Goal: Task Accomplishment & Management: Use online tool/utility

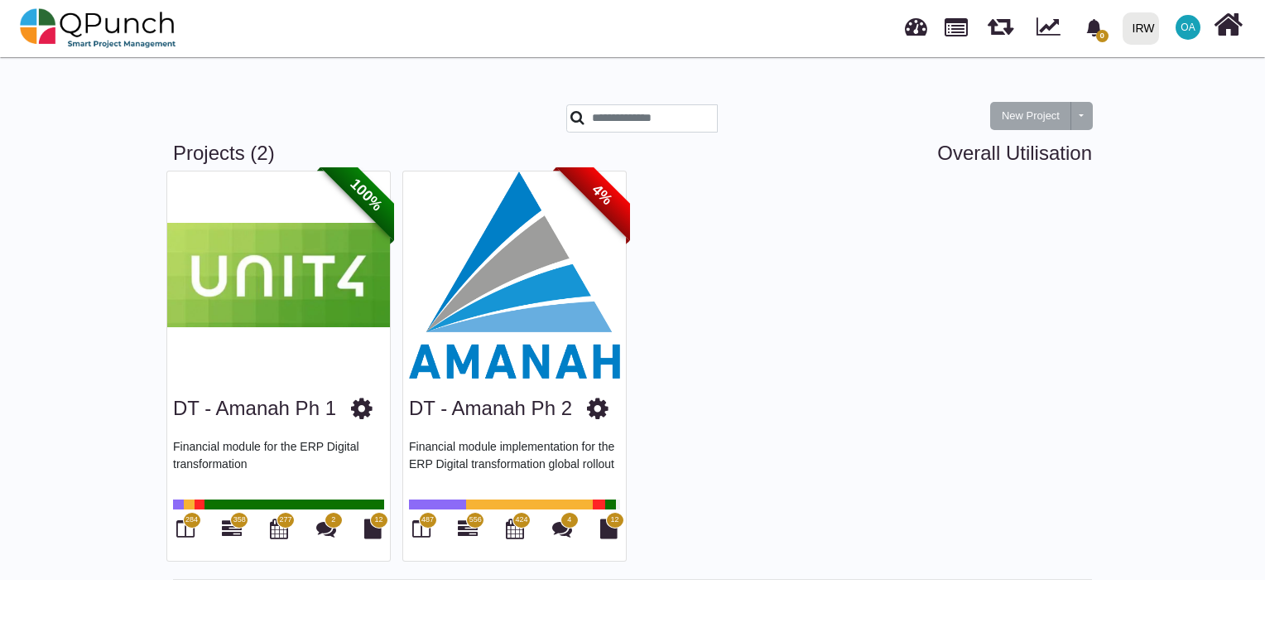
click at [510, 323] on img at bounding box center [514, 274] width 223 height 207
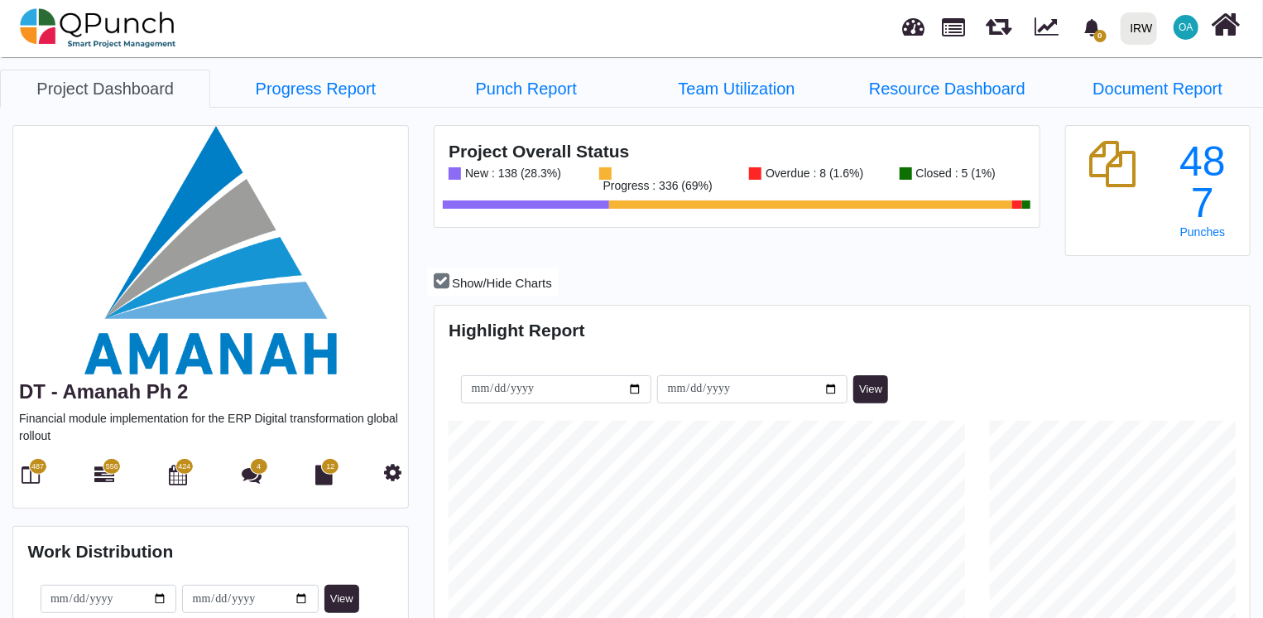
scroll to position [358, 811]
click at [99, 470] on icon at bounding box center [104, 474] width 20 height 20
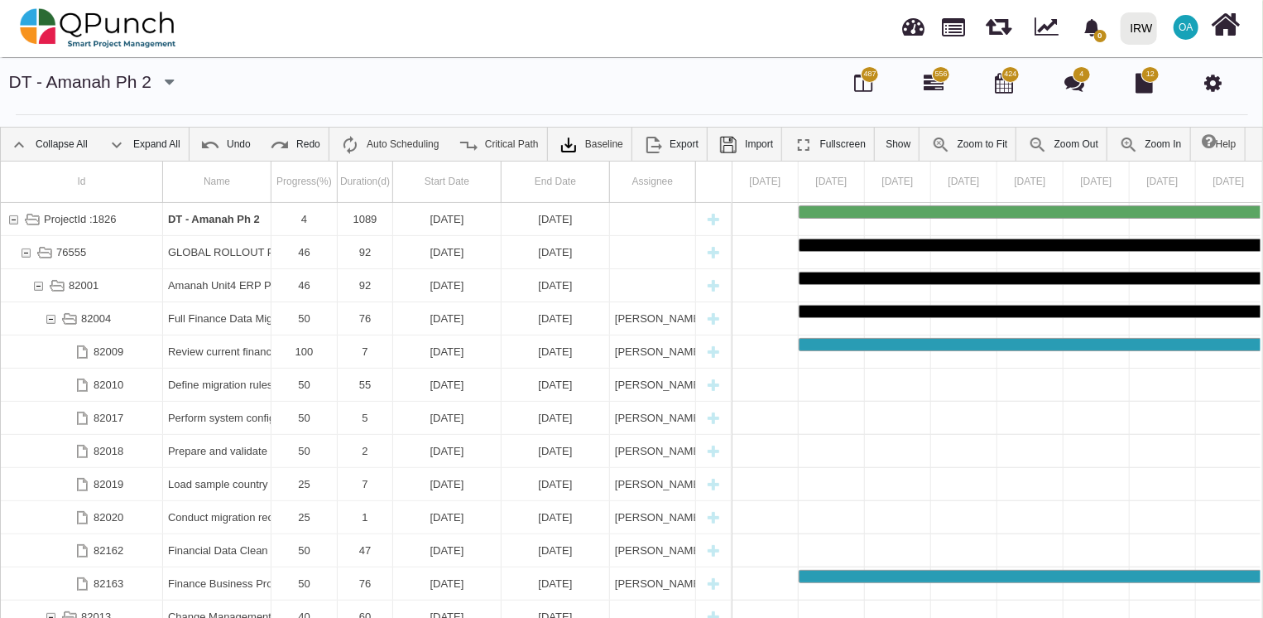
scroll to position [53, 0]
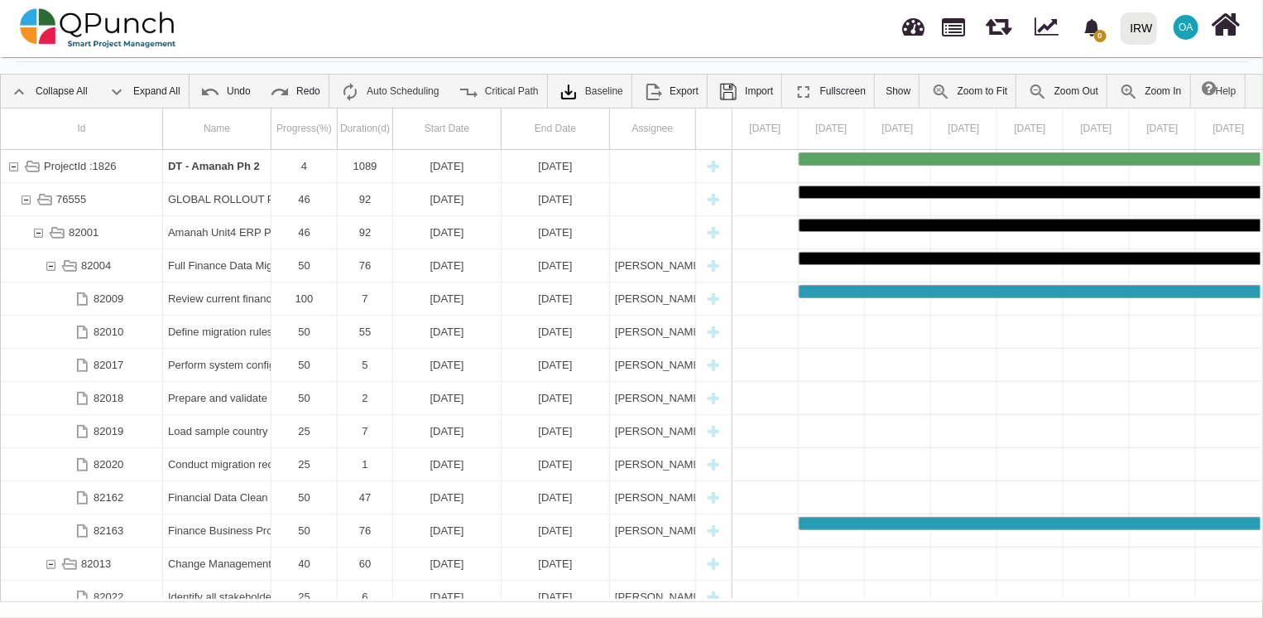
click at [729, 14] on div "0 Notification Clear IRW IRW 0 Test OA Subscription Settings Dynamic Report Lea…" at bounding box center [892, 28] width 701 height 55
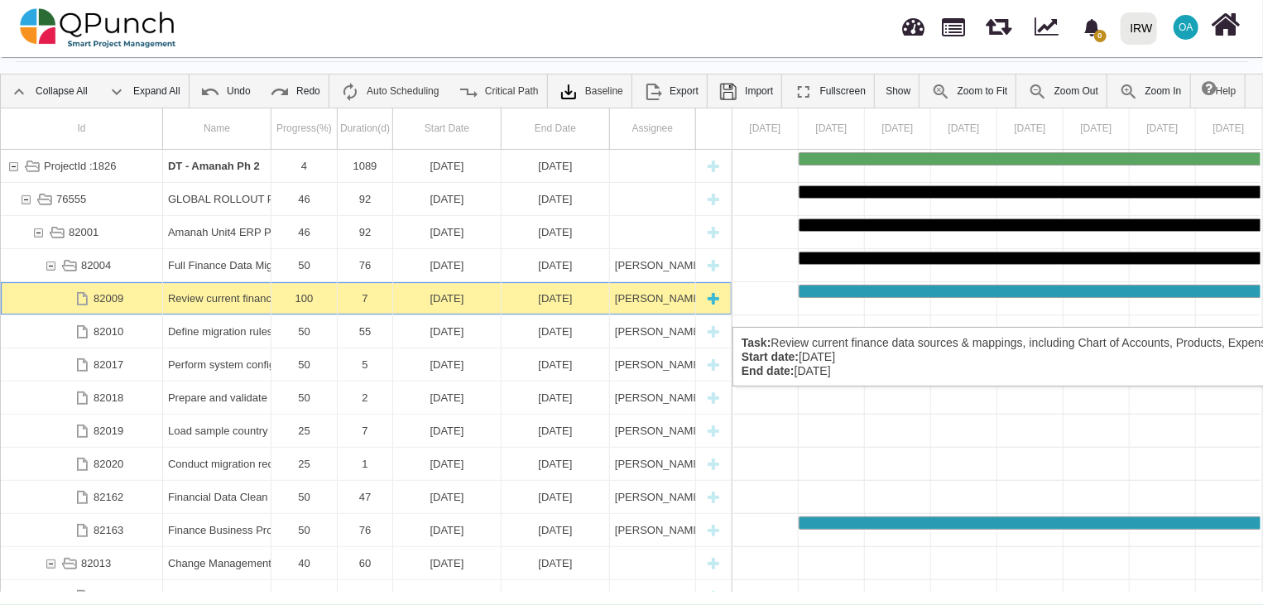
click at [190, 310] on div "Review current finance data sources & mappings, including Chart of Accounts, Pr…" at bounding box center [217, 298] width 98 height 32
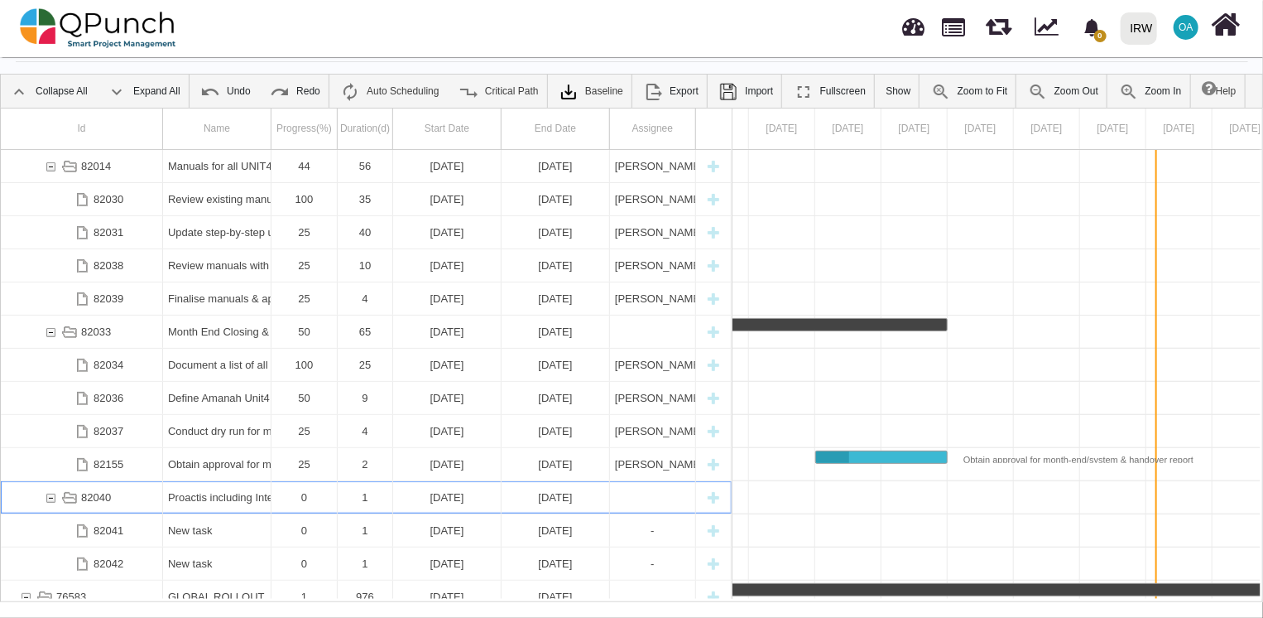
scroll to position [0, 2103]
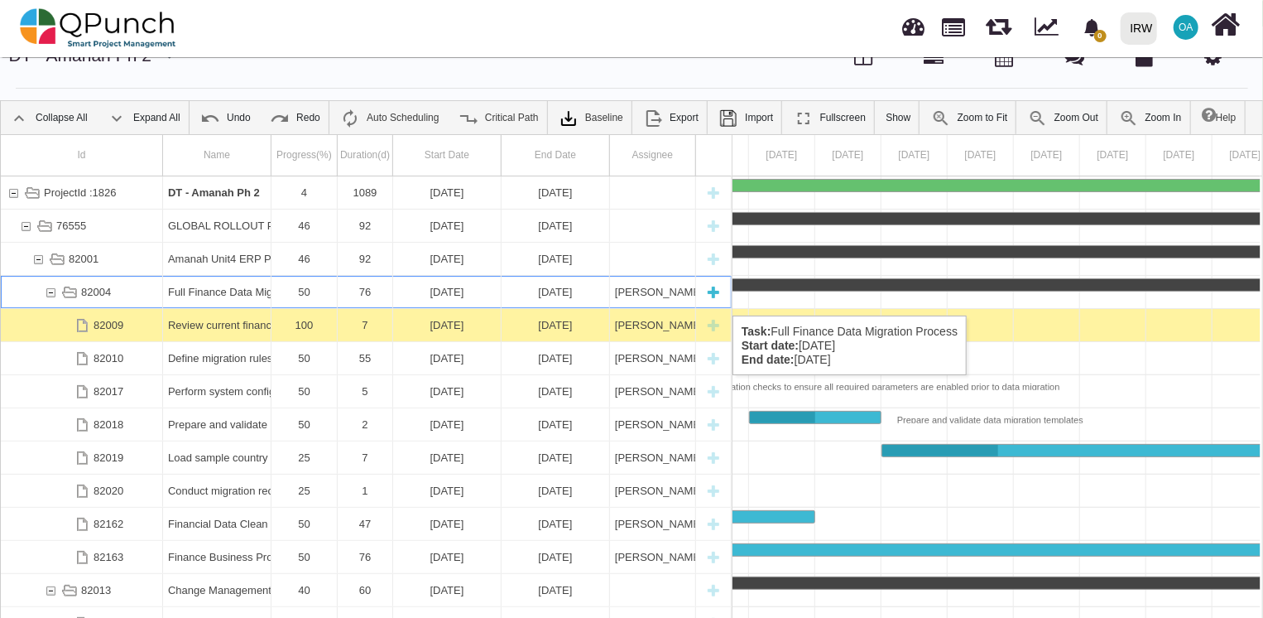
click at [53, 299] on div "82004" at bounding box center [50, 292] width 15 height 32
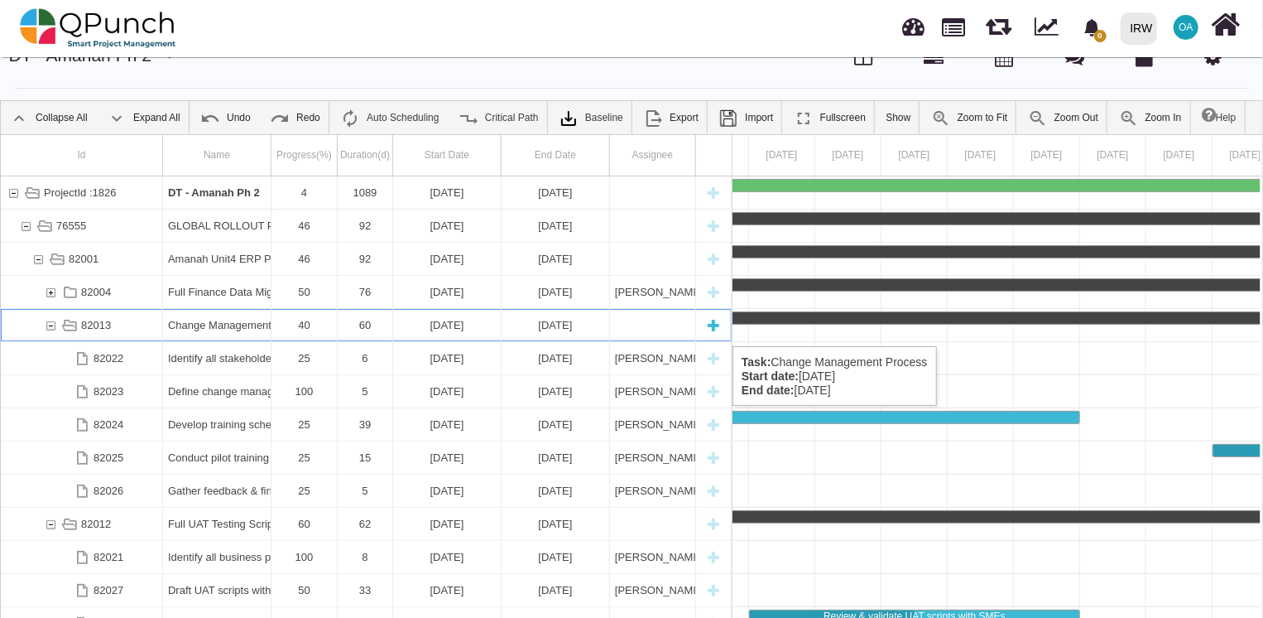
click at [46, 330] on div "82013" at bounding box center [50, 325] width 15 height 32
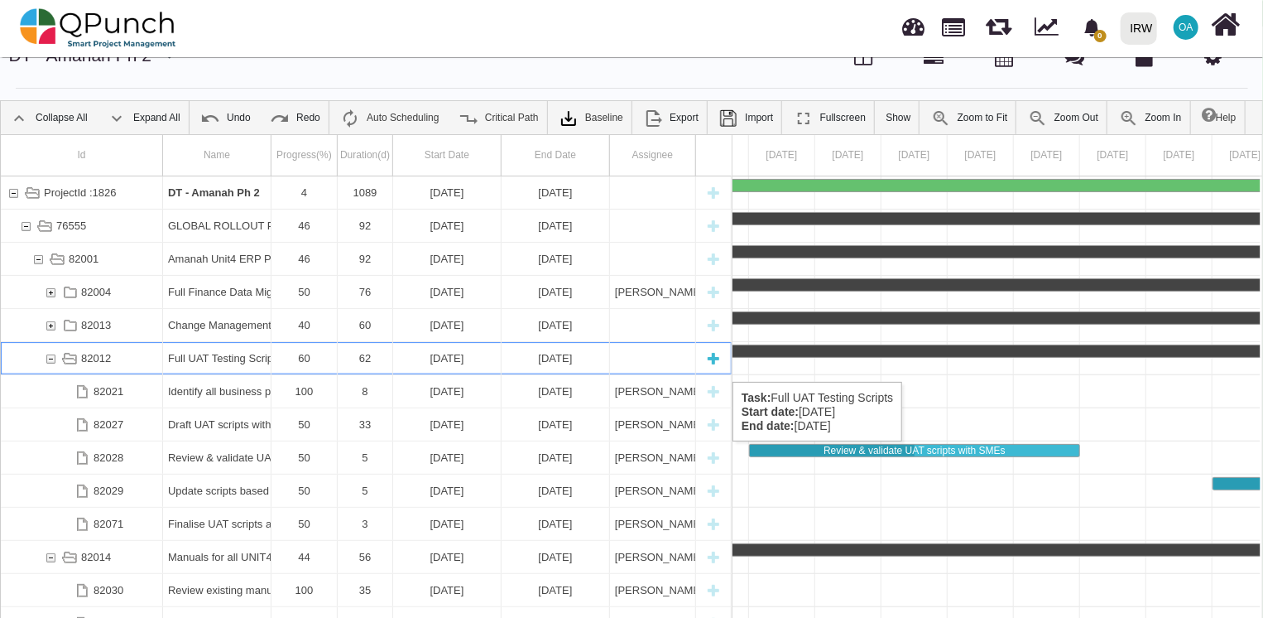
click at [41, 365] on div "82012" at bounding box center [37, 358] width 12 height 32
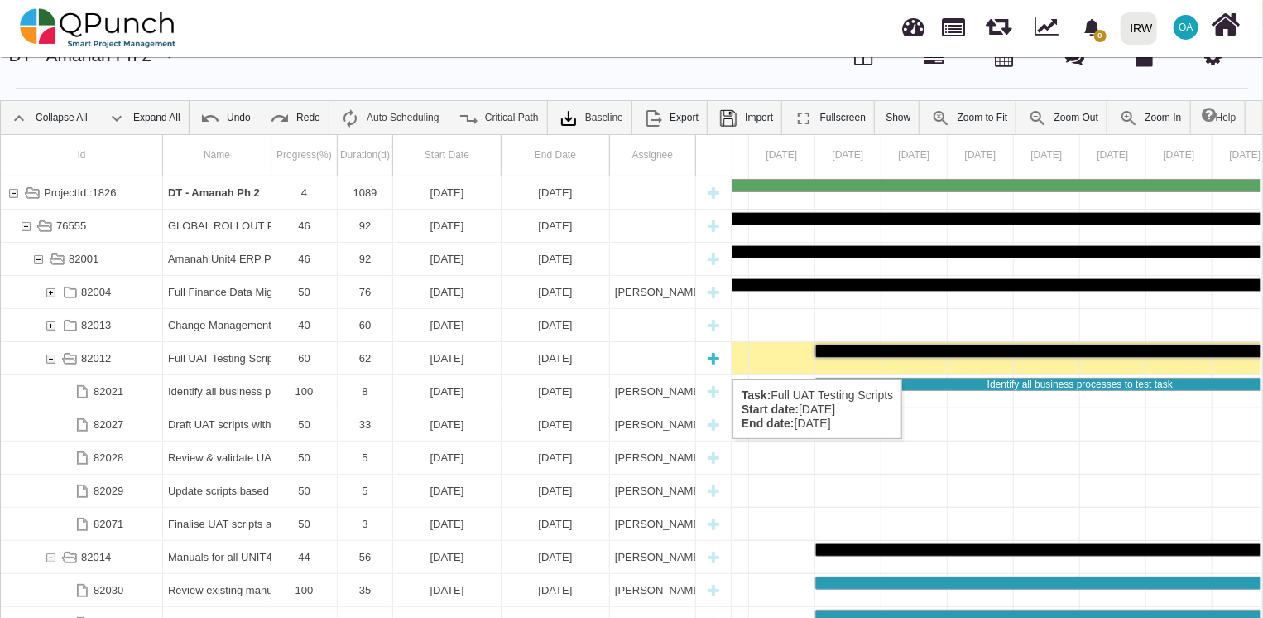
click at [46, 363] on div "82012" at bounding box center [50, 358] width 15 height 32
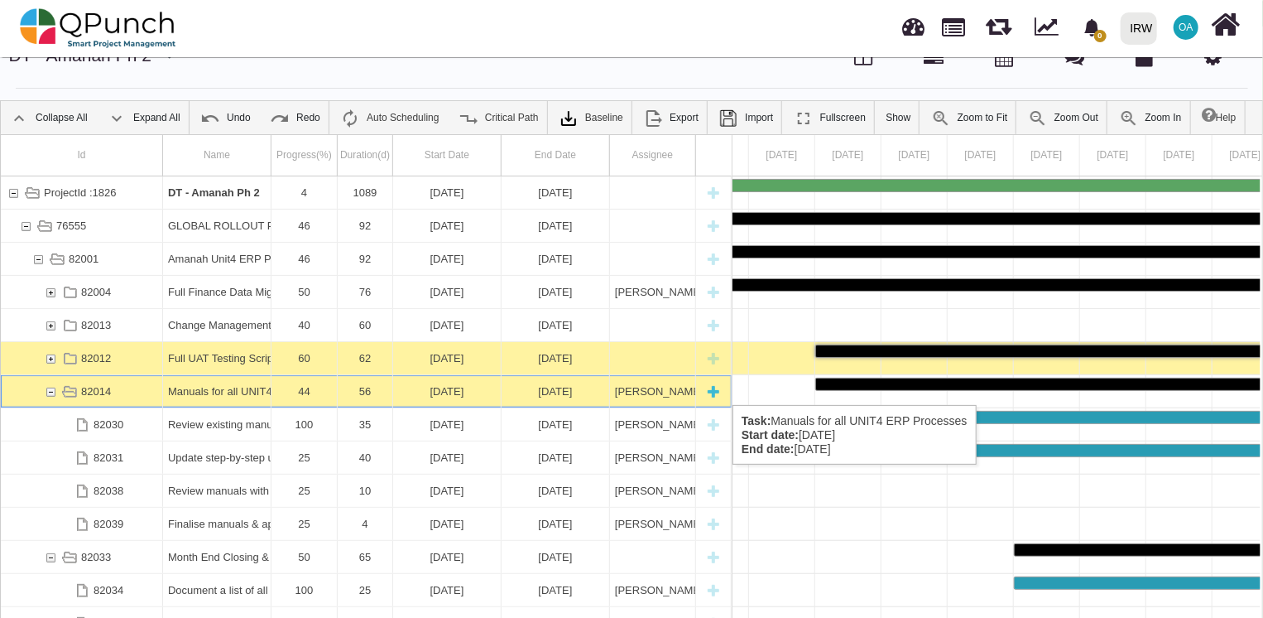
click at [44, 388] on div "82014" at bounding box center [50, 391] width 15 height 32
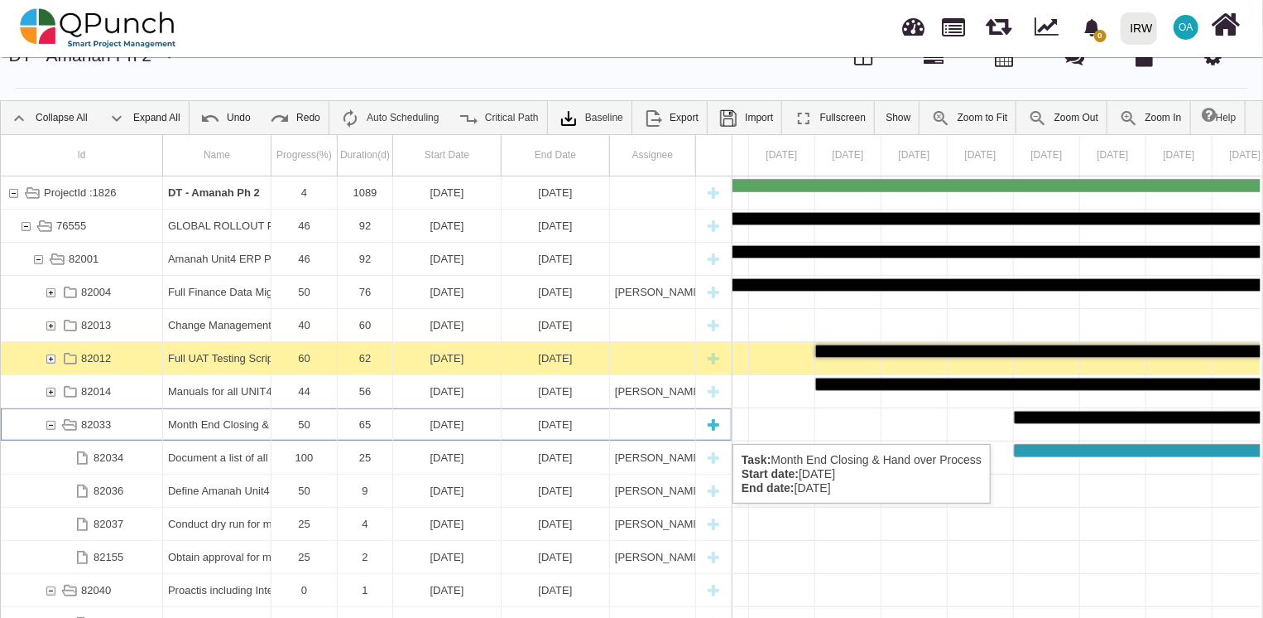
click at [51, 427] on div "82033" at bounding box center [50, 424] width 15 height 32
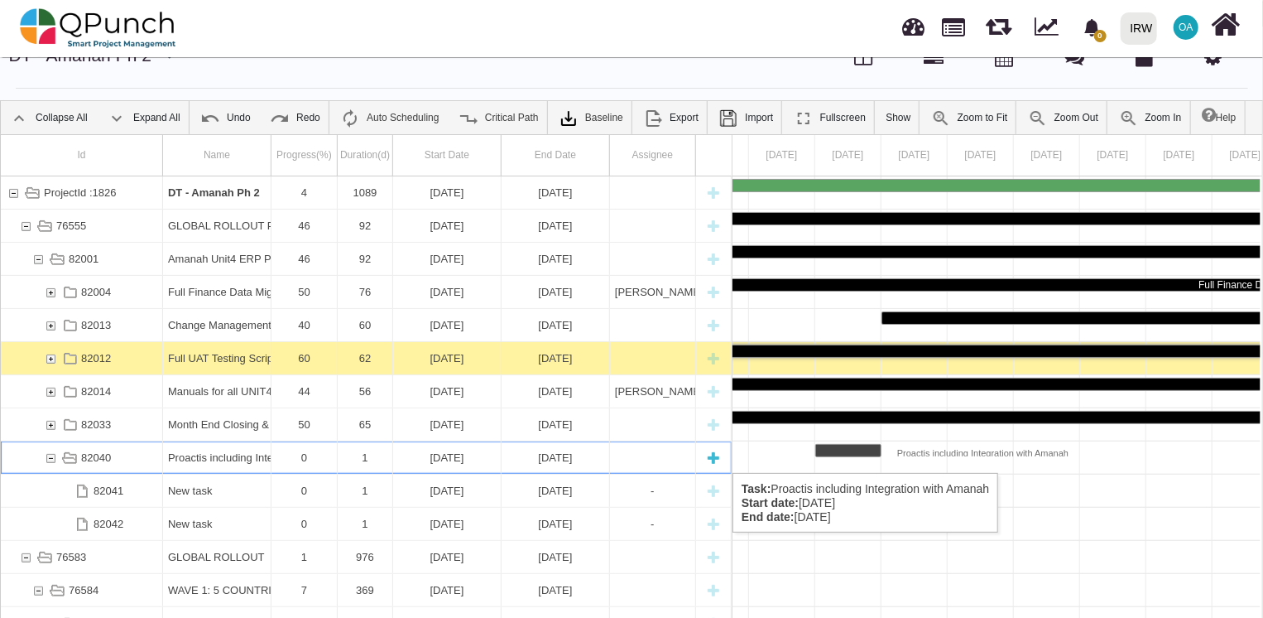
click at [47, 456] on div "82040" at bounding box center [50, 457] width 15 height 32
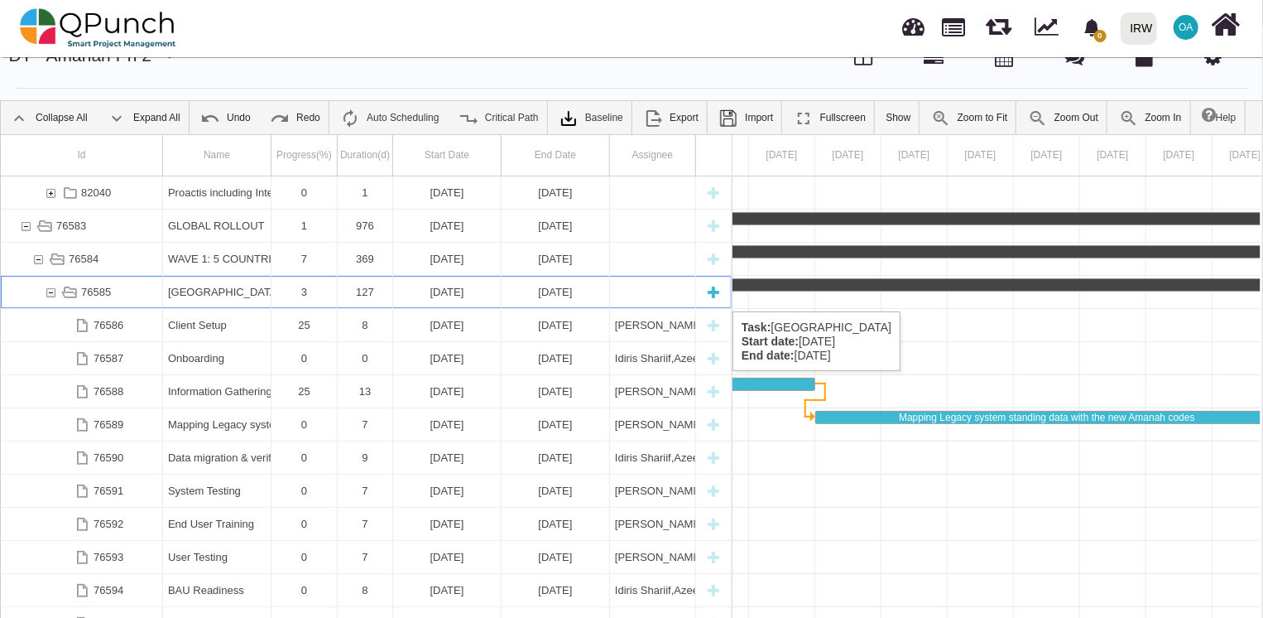
click at [49, 295] on div "76585" at bounding box center [50, 292] width 15 height 32
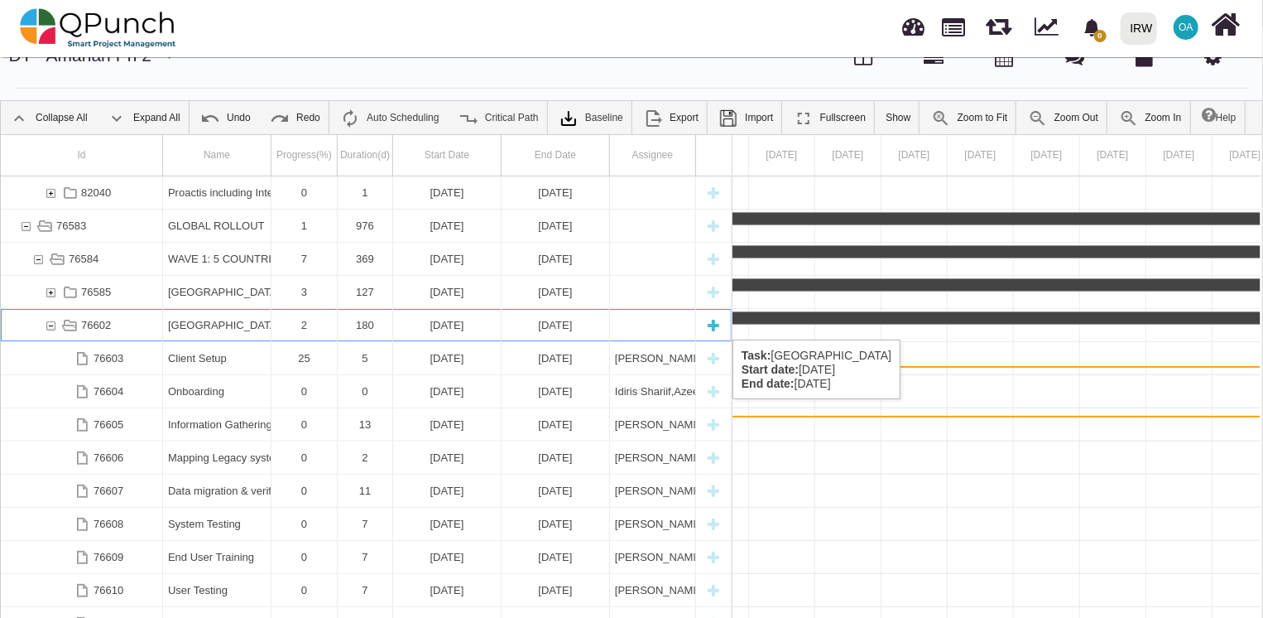
click at [49, 323] on div "76602" at bounding box center [50, 325] width 15 height 32
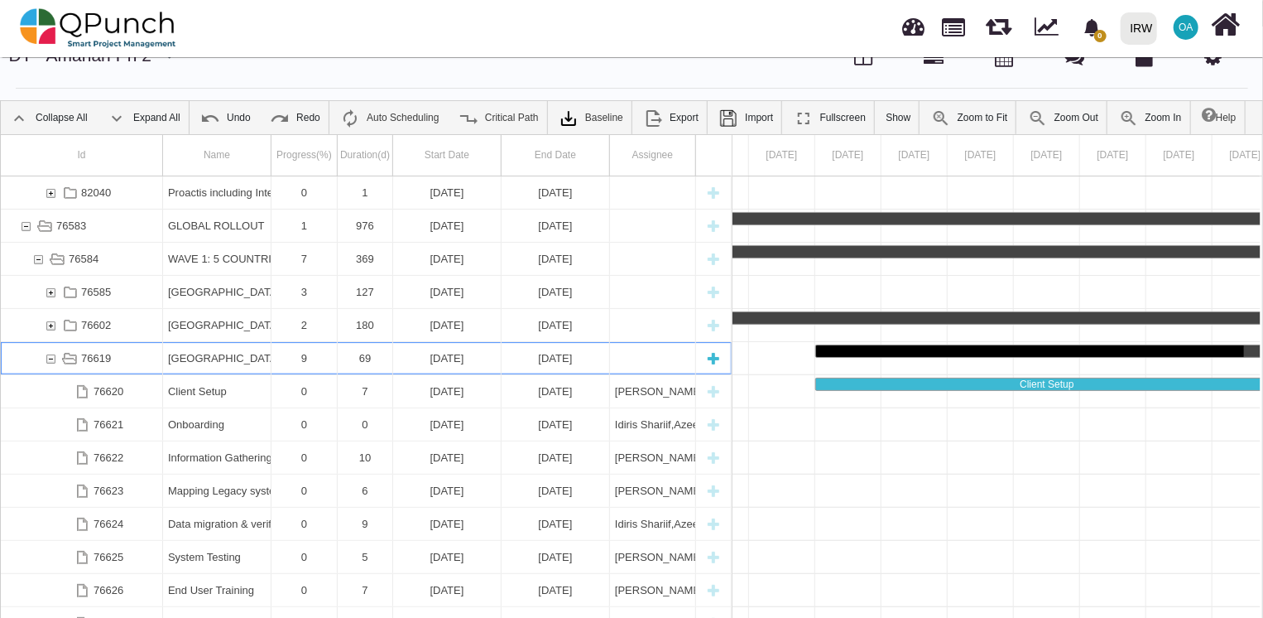
click at [51, 362] on div "76619" at bounding box center [50, 358] width 15 height 32
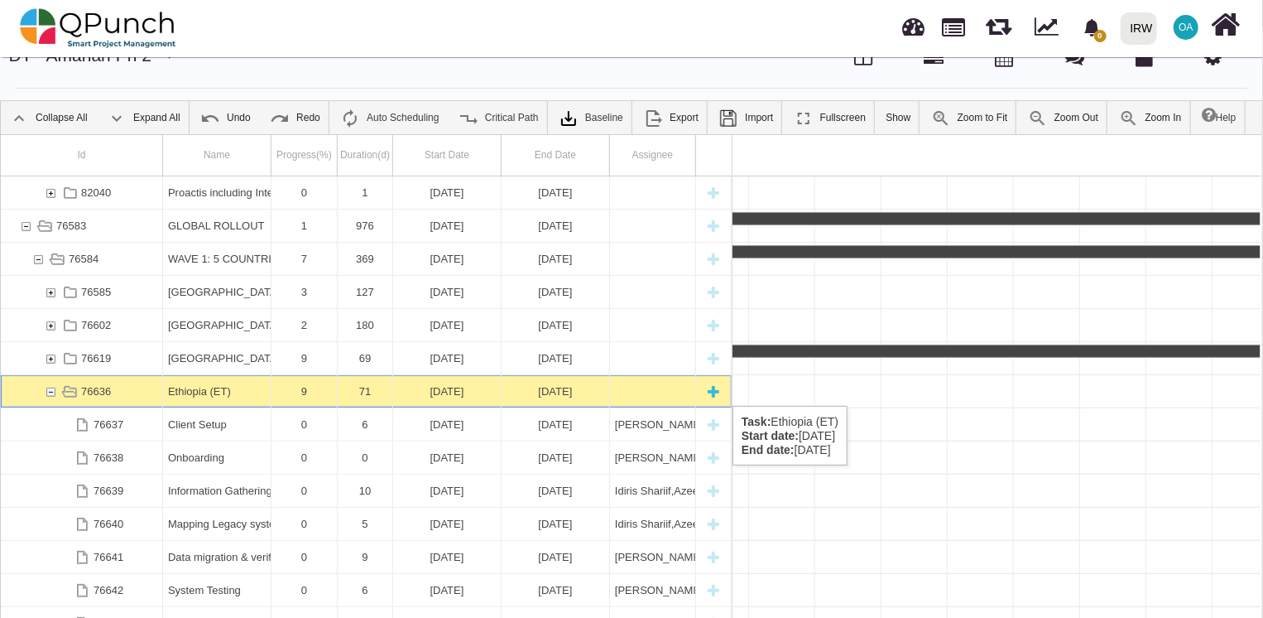
click at [48, 389] on div "76636" at bounding box center [50, 391] width 15 height 32
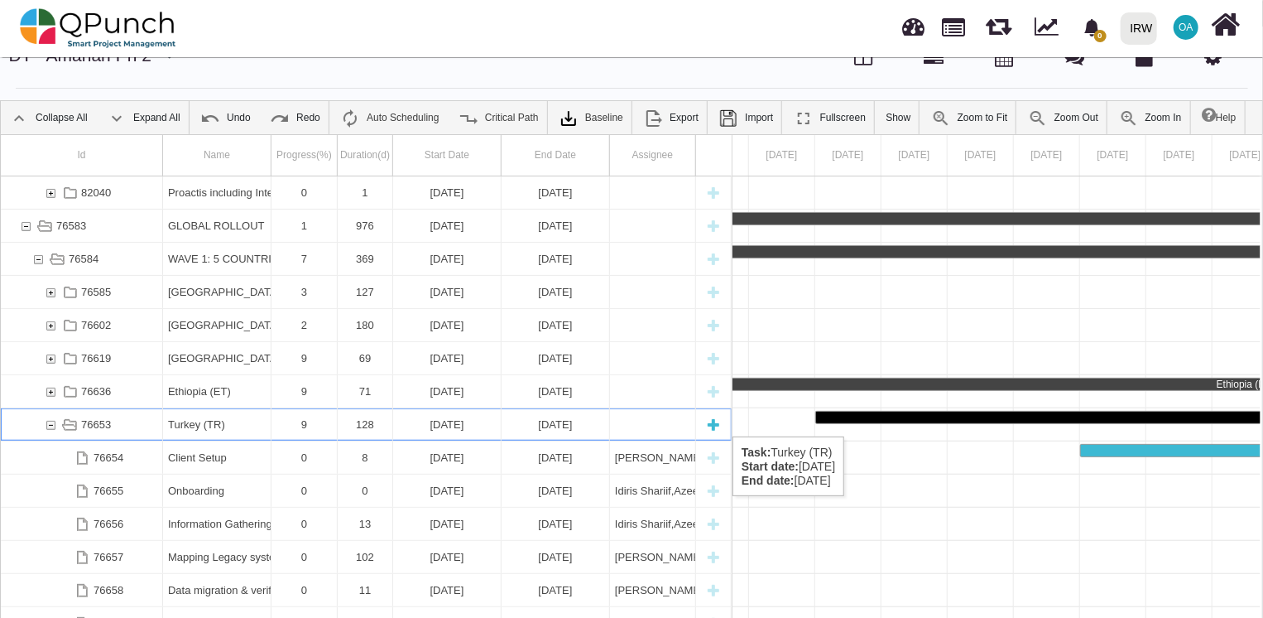
click at [46, 420] on div "76653" at bounding box center [50, 424] width 15 height 32
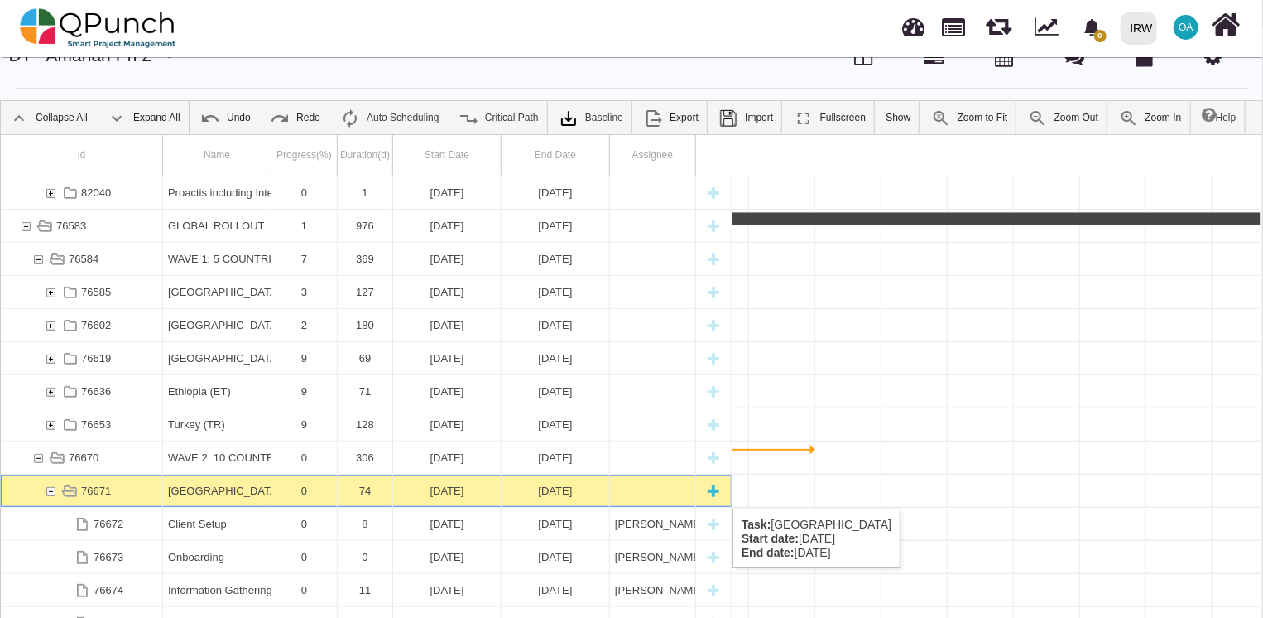
click at [46, 492] on div "76671" at bounding box center [50, 490] width 15 height 32
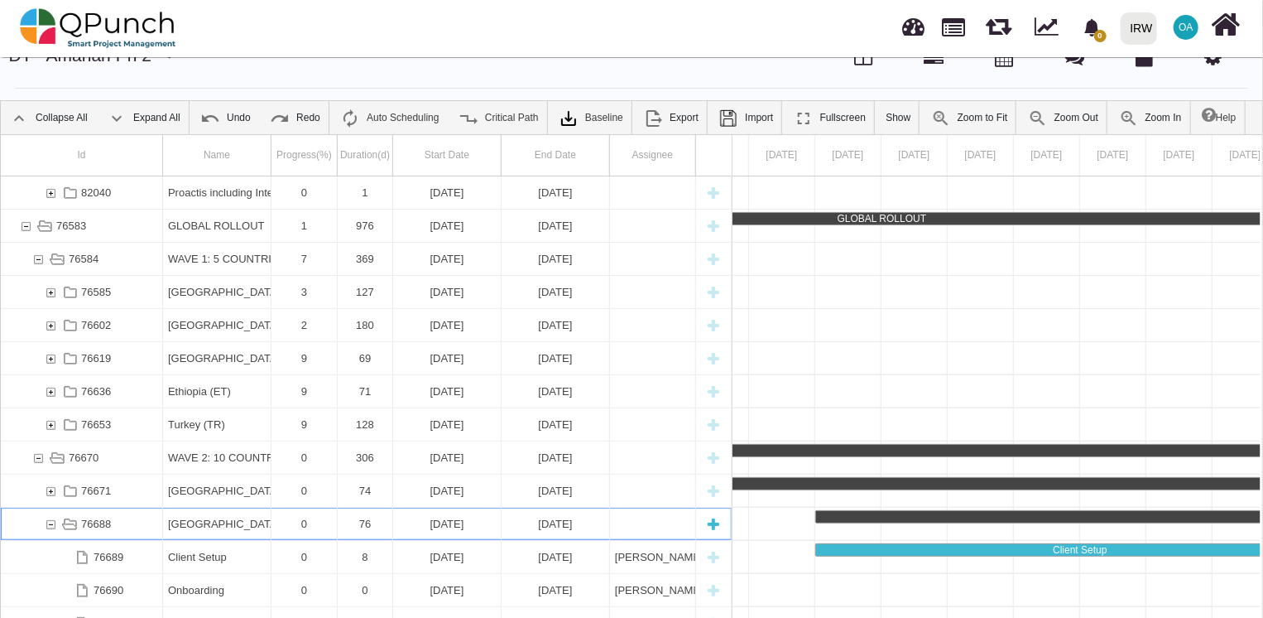
click at [54, 525] on div "76688" at bounding box center [50, 524] width 15 height 32
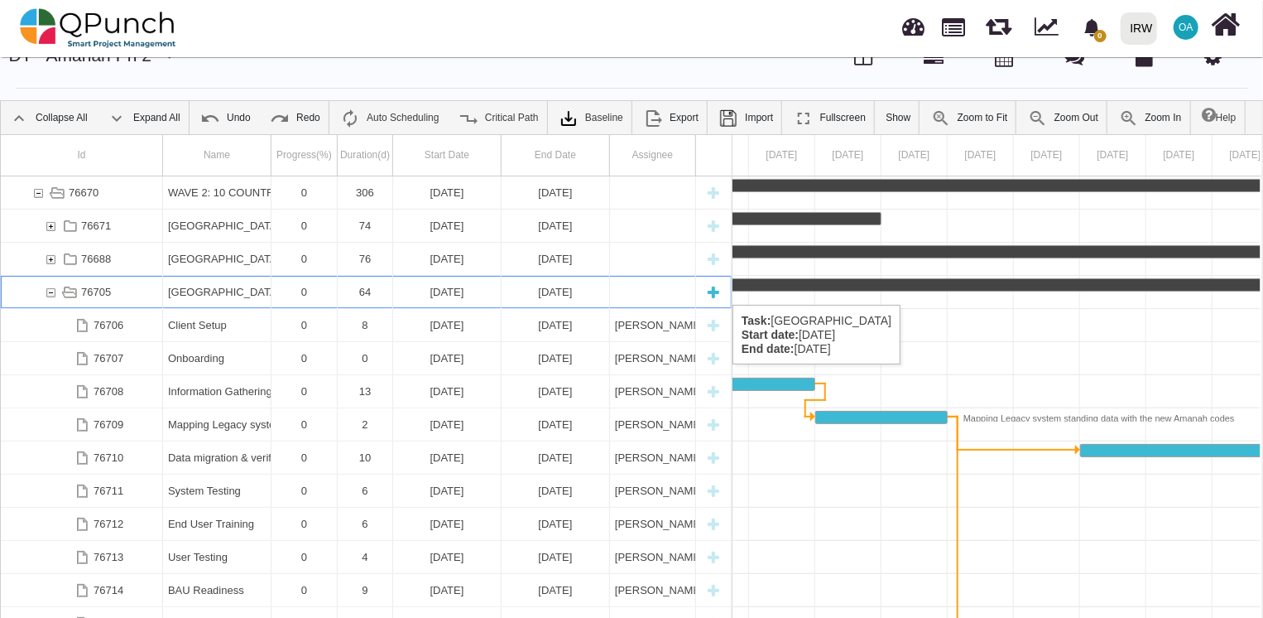
click at [52, 288] on div "76705" at bounding box center [50, 292] width 15 height 32
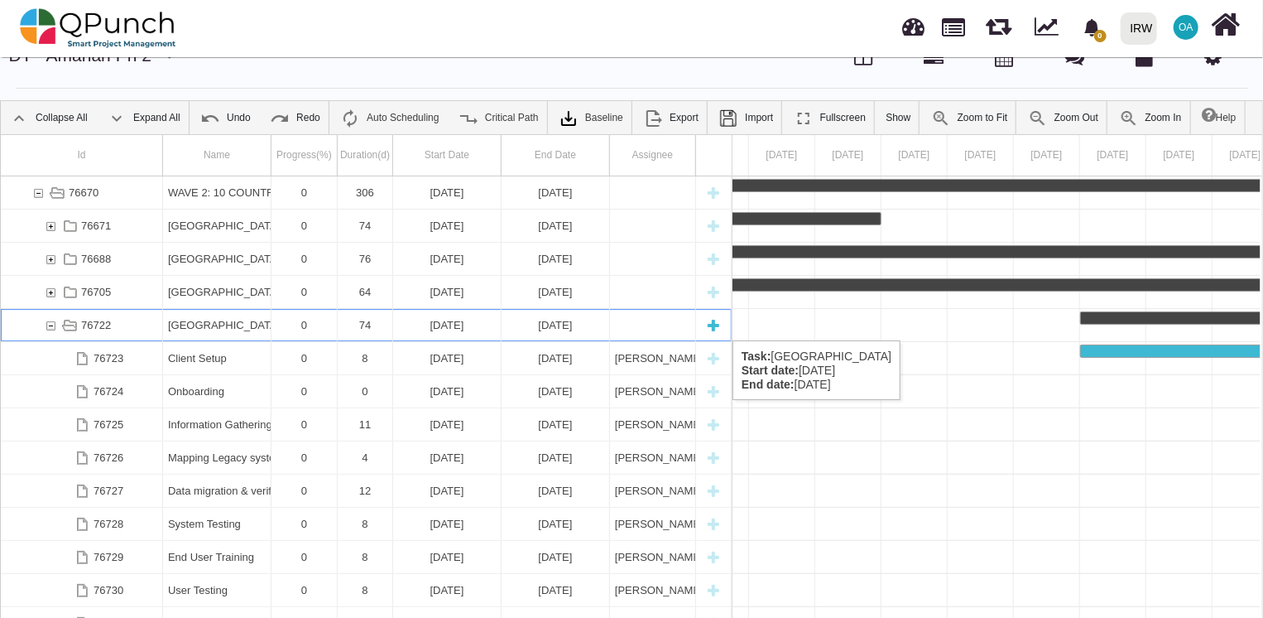
click at [52, 324] on div "76722" at bounding box center [50, 325] width 15 height 32
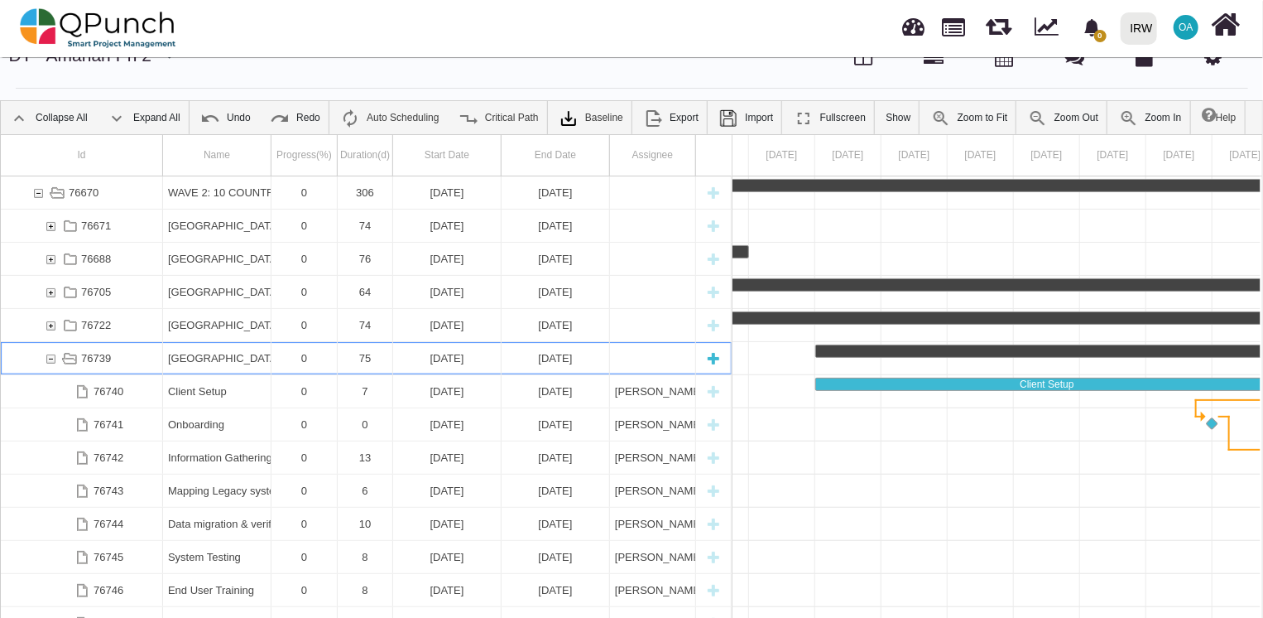
click at [50, 363] on div "76739" at bounding box center [50, 358] width 15 height 32
